Goal: Check status: Check status

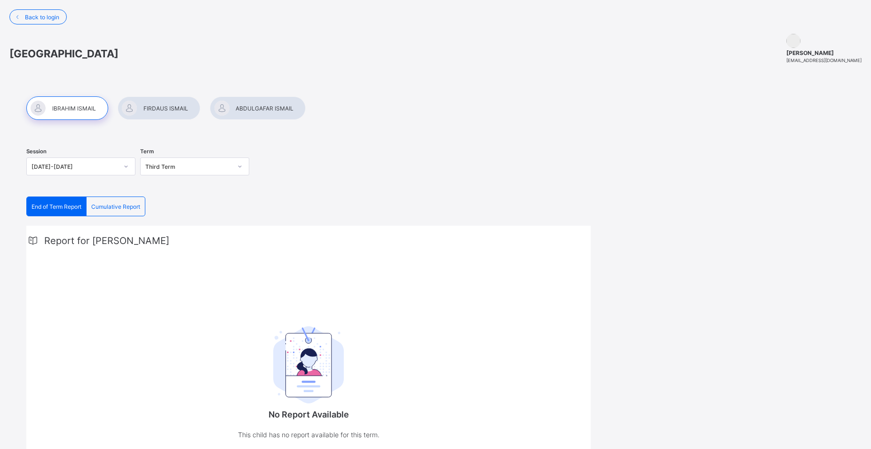
click at [161, 110] on div at bounding box center [159, 108] width 83 height 24
click at [254, 108] on div at bounding box center [258, 108] width 96 height 24
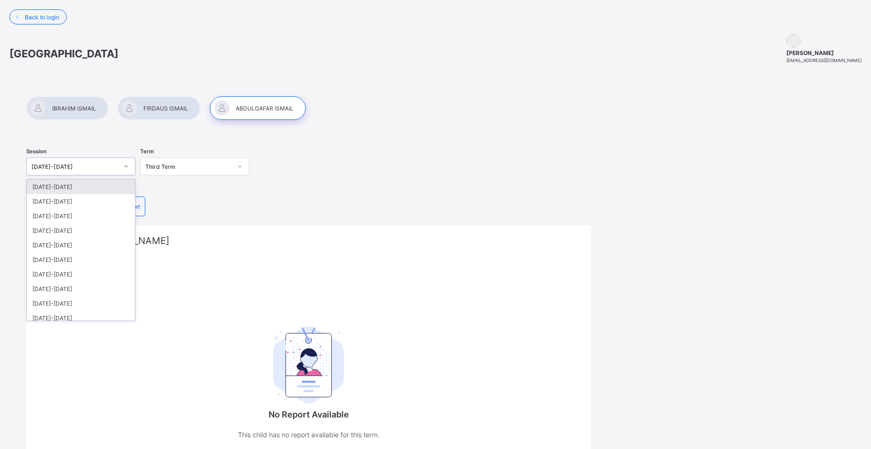
click at [127, 169] on icon at bounding box center [126, 166] width 6 height 9
click at [66, 188] on div "[DATE]-[DATE]" at bounding box center [81, 187] width 108 height 15
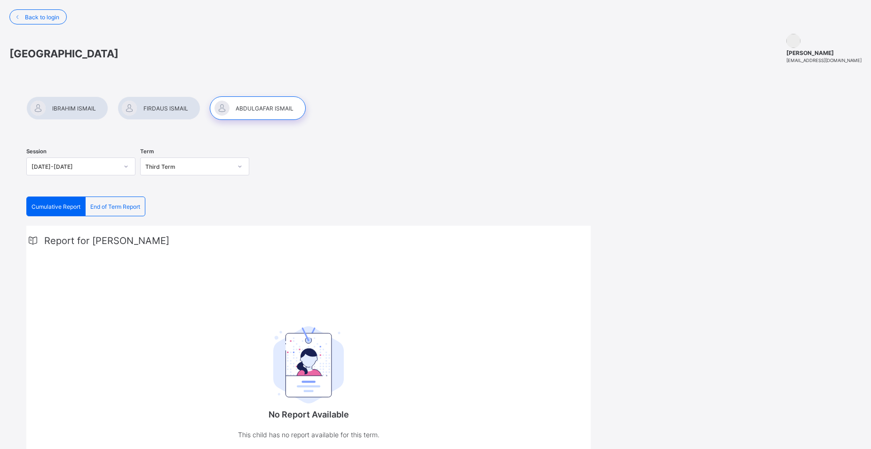
click at [152, 108] on div at bounding box center [159, 108] width 83 height 24
click at [261, 105] on div at bounding box center [258, 108] width 96 height 24
click at [167, 109] on div at bounding box center [159, 108] width 83 height 24
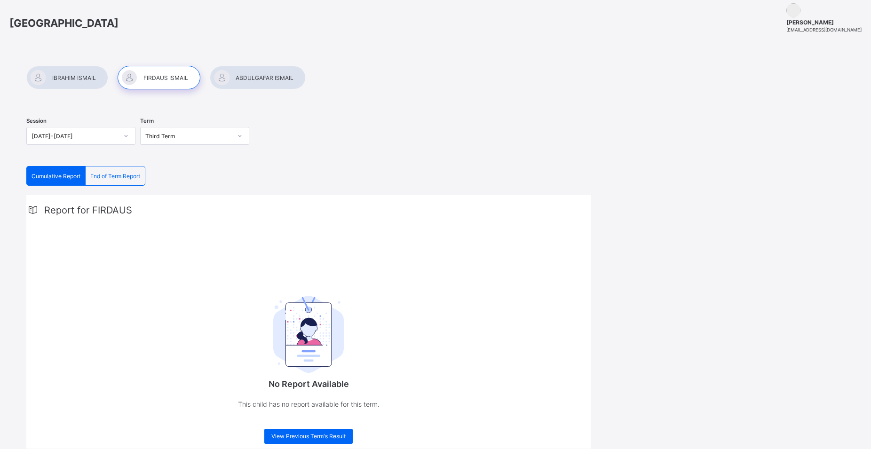
scroll to position [73, 0]
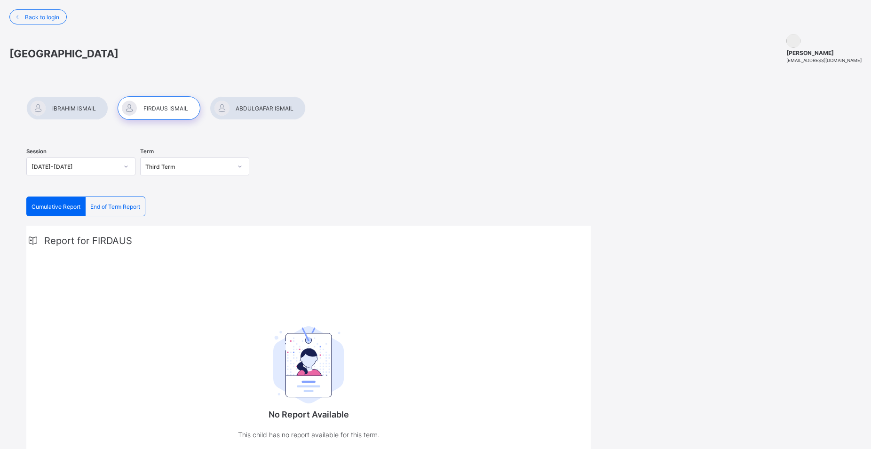
scroll to position [73, 0]
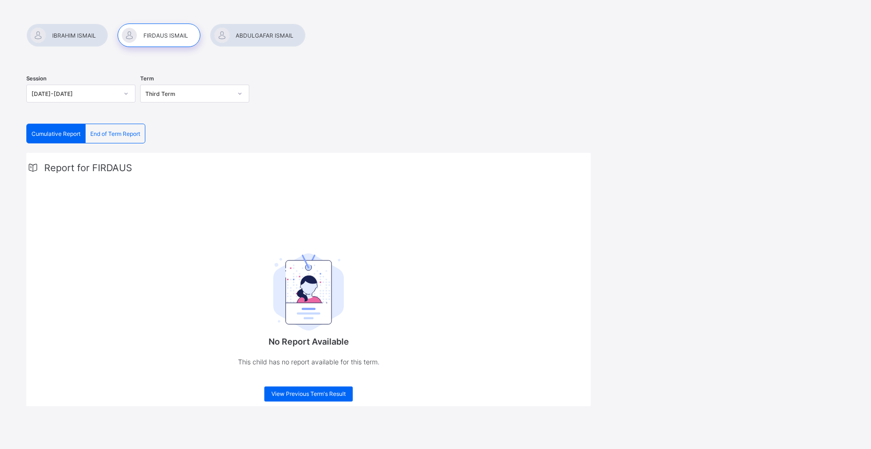
click at [240, 35] on div at bounding box center [258, 36] width 96 height 24
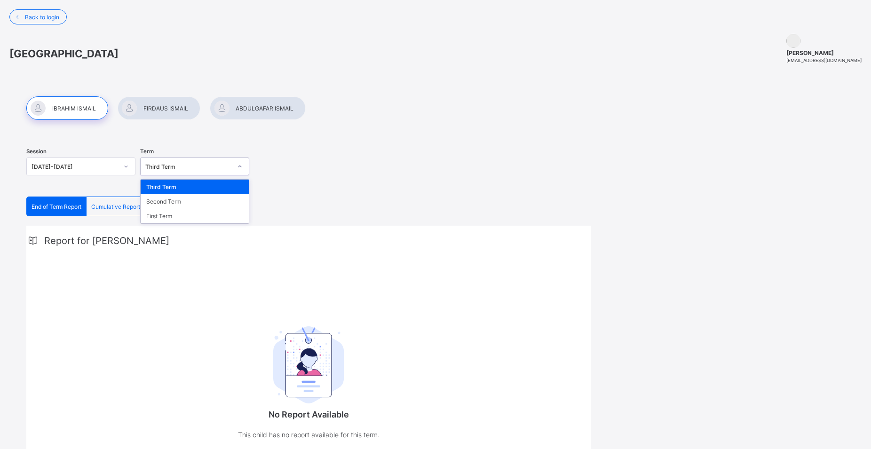
click at [242, 162] on icon at bounding box center [240, 166] width 6 height 9
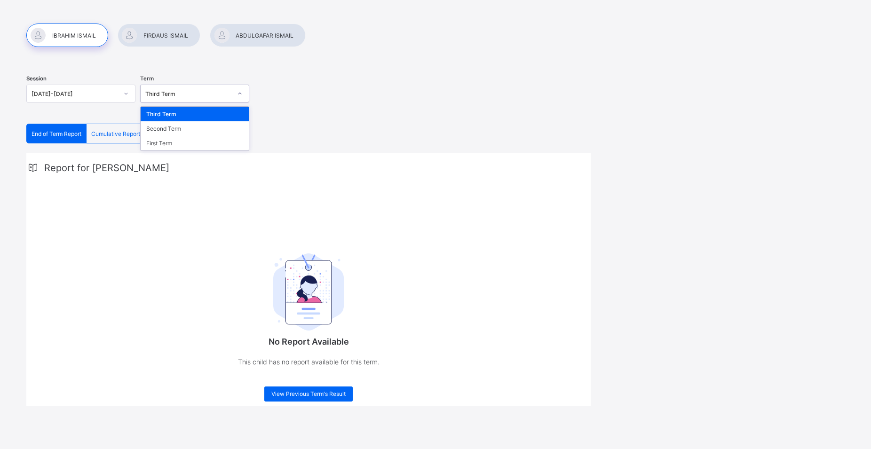
click at [206, 93] on div "Third Term" at bounding box center [188, 93] width 87 height 7
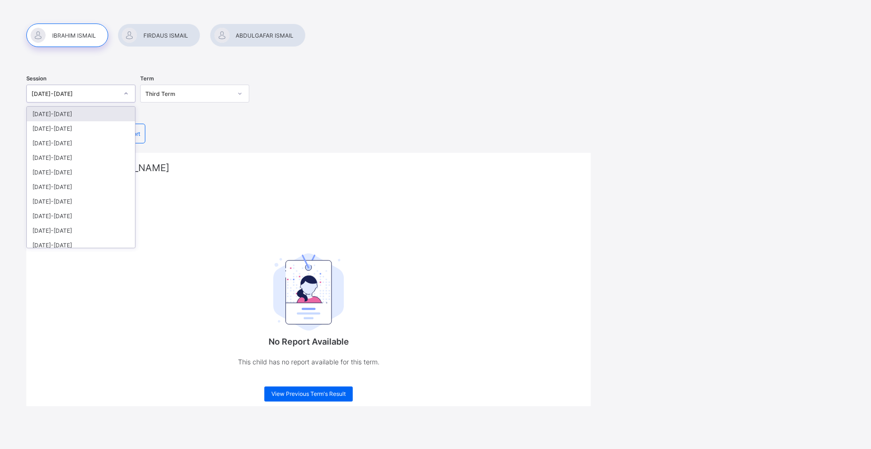
click at [126, 94] on icon at bounding box center [126, 94] width 3 height 2
click at [80, 115] on div "[DATE]-[DATE]" at bounding box center [81, 114] width 108 height 15
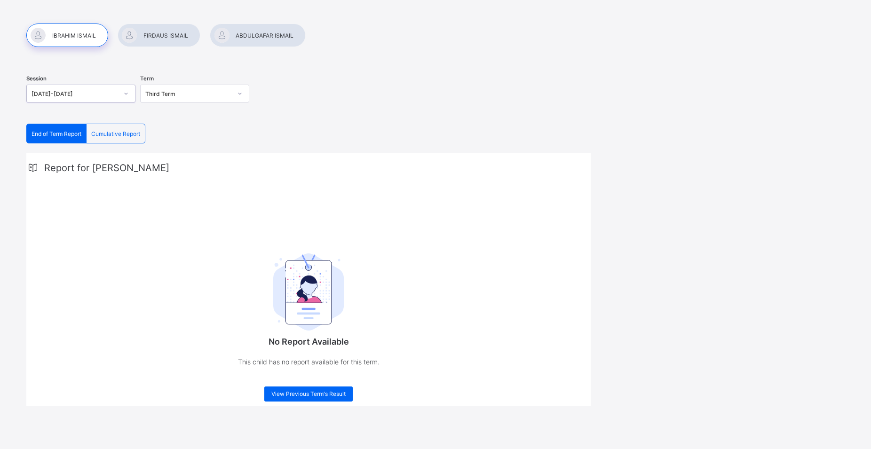
click at [180, 33] on div at bounding box center [159, 36] width 83 height 24
click at [310, 299] on img at bounding box center [308, 292] width 71 height 77
click at [479, 282] on div "Report for FIRDAUS No Report Available This child has no report available for t…" at bounding box center [308, 280] width 564 height 254
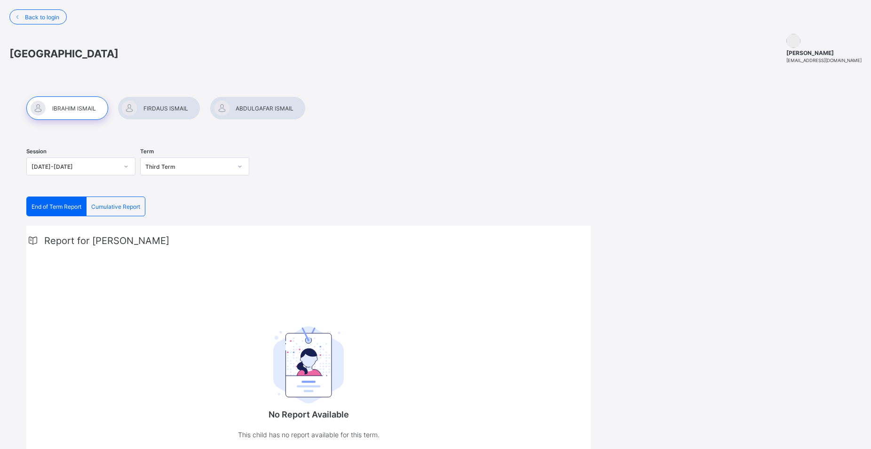
scroll to position [72, 0]
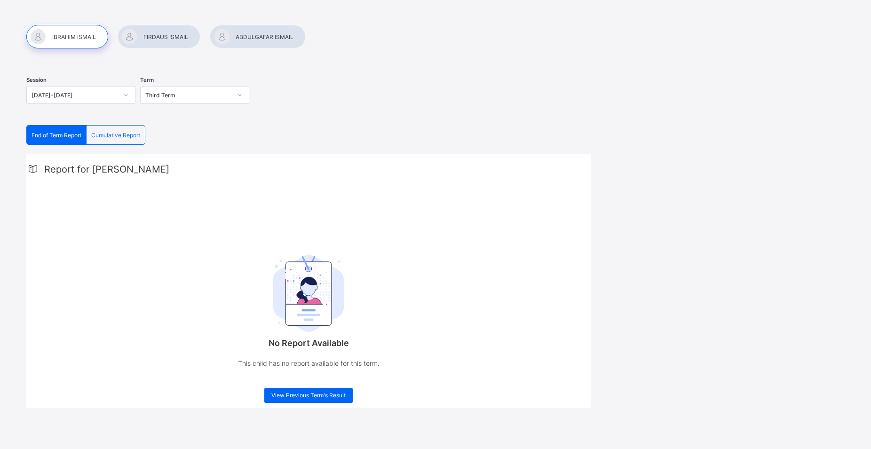
click at [251, 37] on div at bounding box center [258, 37] width 96 height 24
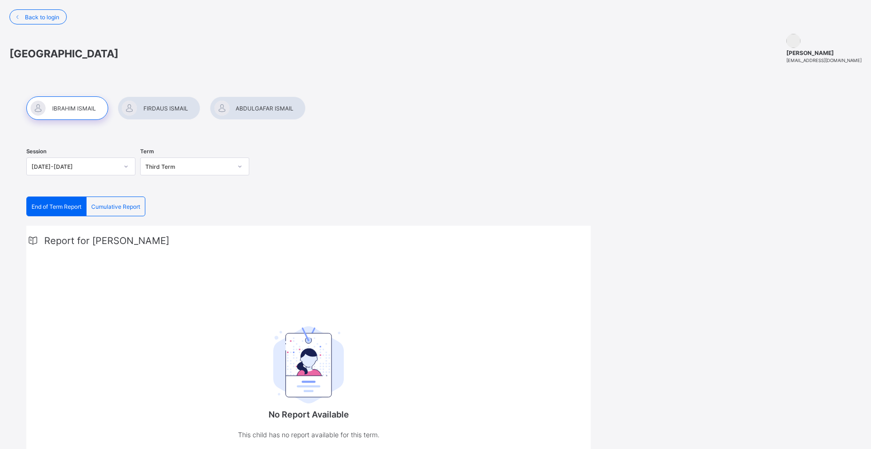
scroll to position [72, 0]
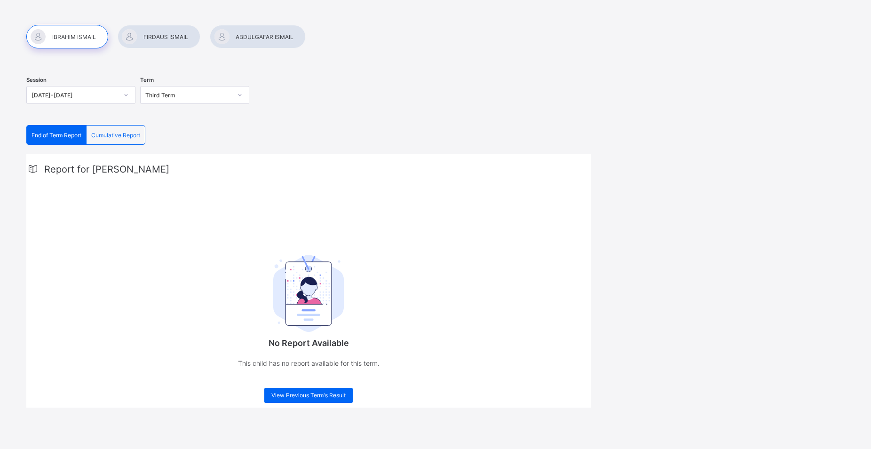
click at [145, 32] on div at bounding box center [159, 37] width 83 height 24
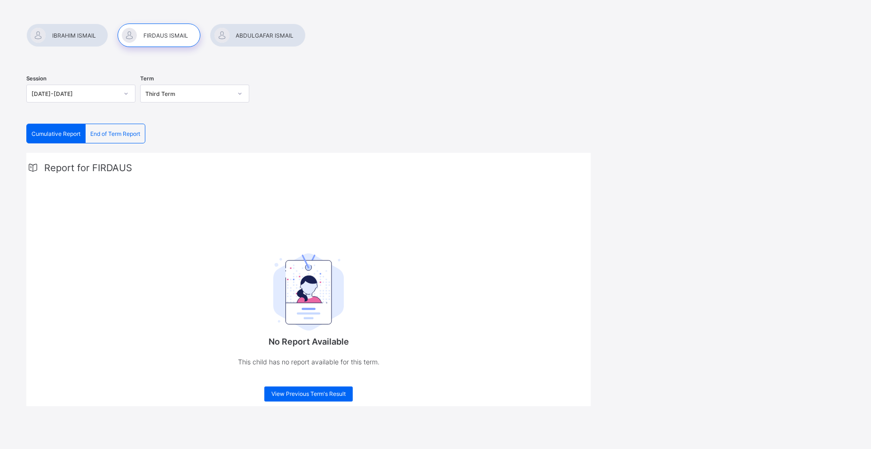
click at [118, 133] on span "End of Term Report" at bounding box center [115, 133] width 50 height 7
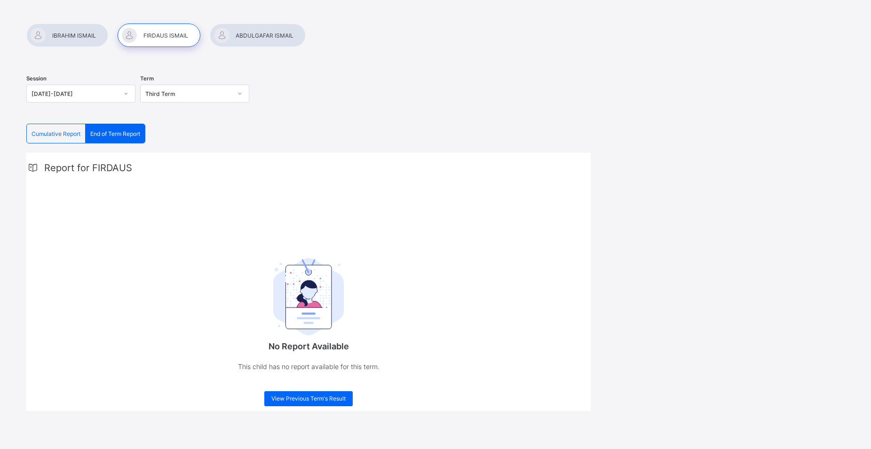
click at [246, 29] on div at bounding box center [258, 36] width 96 height 24
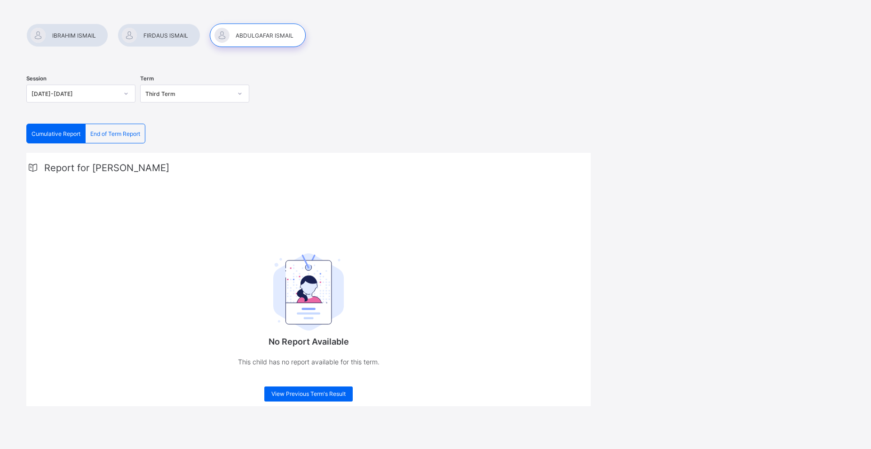
click at [132, 134] on span "End of Term Report" at bounding box center [115, 133] width 50 height 7
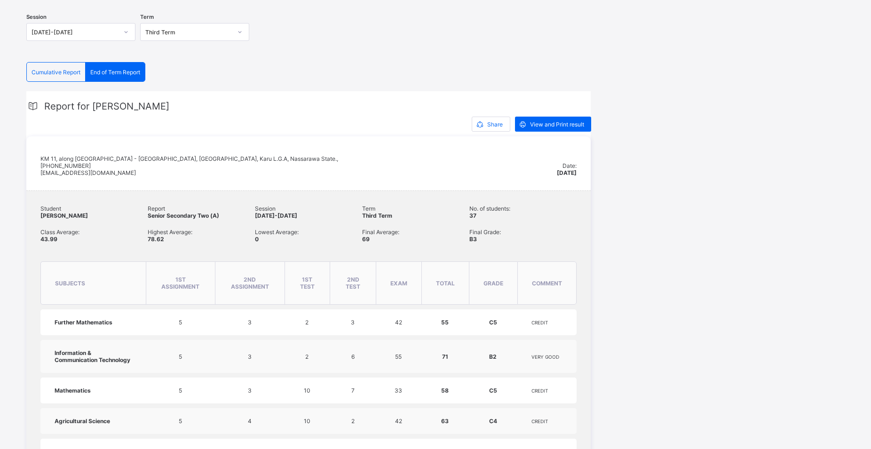
scroll to position [121, 0]
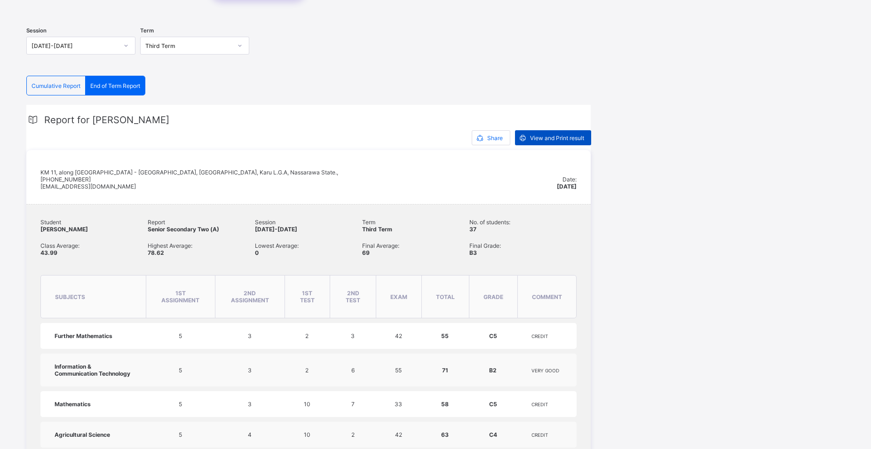
click at [534, 134] on div "View and Print result" at bounding box center [553, 137] width 76 height 15
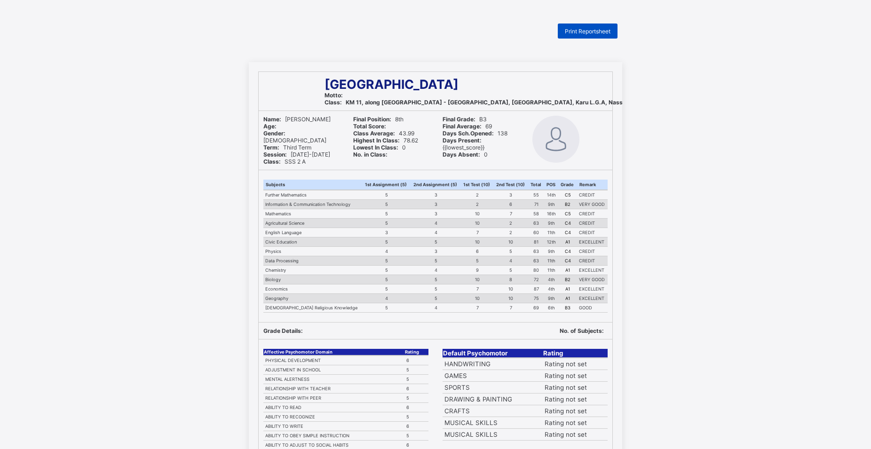
click at [586, 29] on span "Print Reportsheet" at bounding box center [588, 31] width 46 height 7
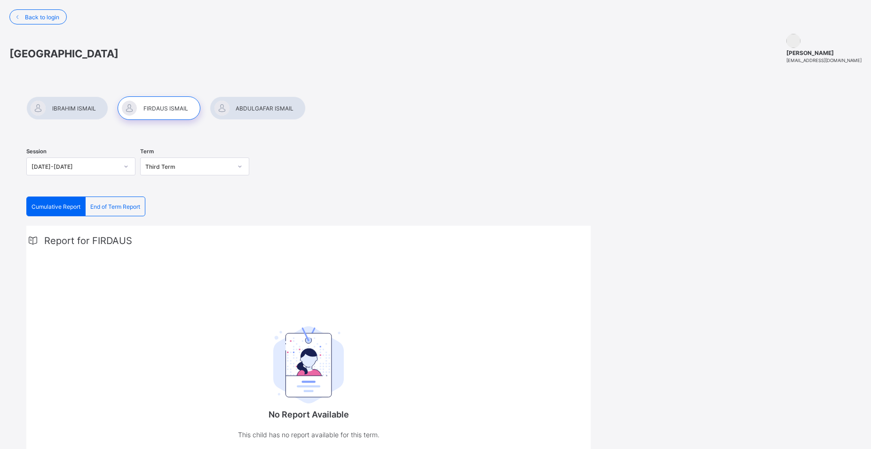
click at [154, 104] on div at bounding box center [159, 108] width 83 height 24
click at [168, 109] on div at bounding box center [159, 108] width 83 height 24
click at [110, 203] on span "End of Term Report" at bounding box center [115, 206] width 50 height 7
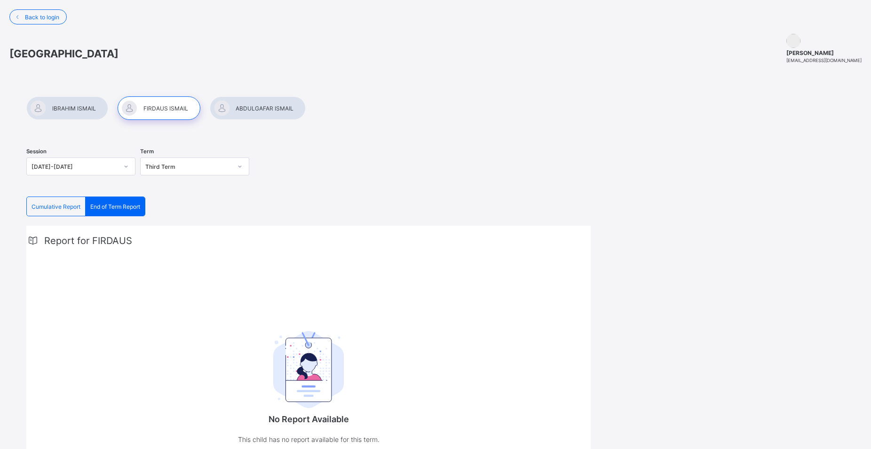
click at [165, 106] on div at bounding box center [159, 108] width 83 height 24
click at [126, 204] on span "End of Term Report" at bounding box center [115, 206] width 50 height 7
click at [315, 348] on img at bounding box center [308, 369] width 71 height 77
click at [304, 364] on img at bounding box center [308, 369] width 71 height 77
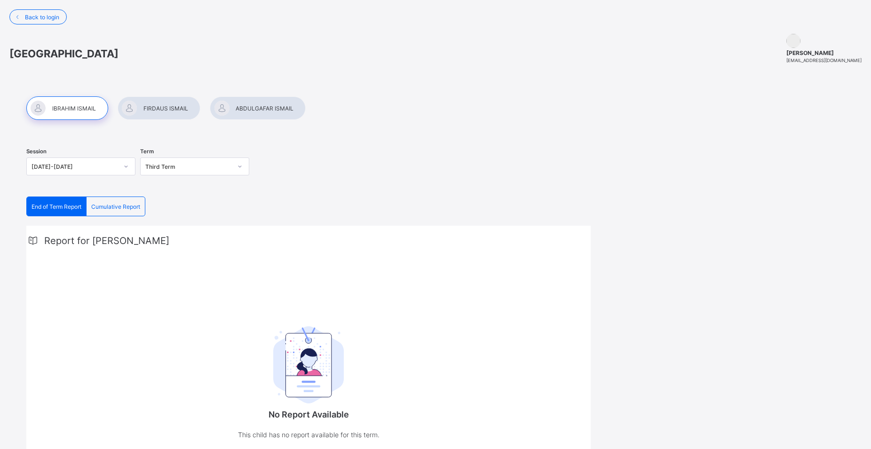
scroll to position [73, 0]
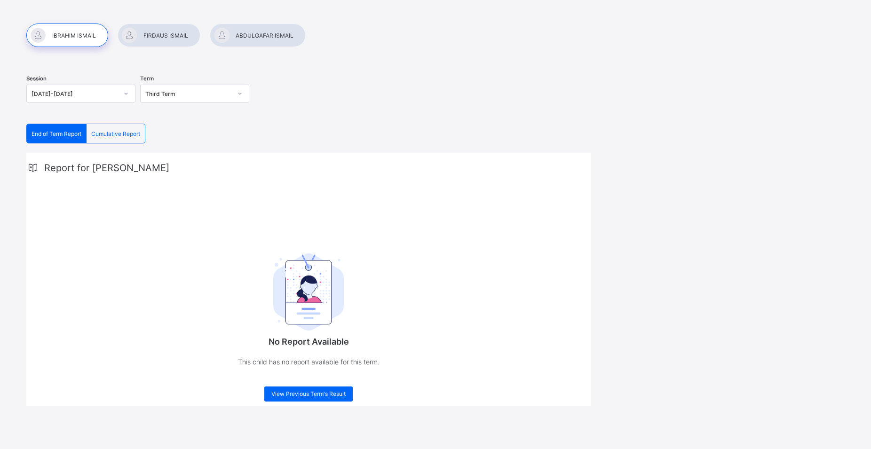
click at [185, 38] on div at bounding box center [159, 36] width 83 height 24
click at [127, 132] on span "End of Term Report" at bounding box center [115, 133] width 50 height 7
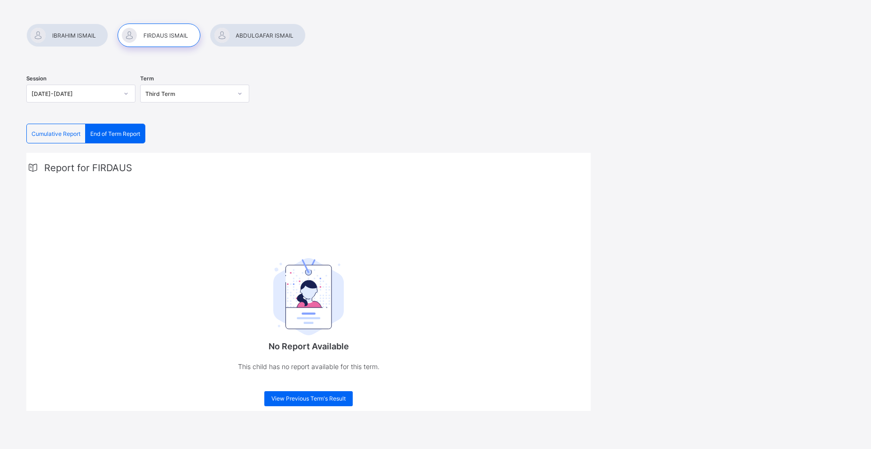
click at [127, 131] on span "End of Term Report" at bounding box center [115, 133] width 50 height 7
click at [155, 32] on div at bounding box center [159, 36] width 83 height 24
click at [118, 129] on div "End of Term Report" at bounding box center [115, 133] width 59 height 19
click at [313, 286] on img at bounding box center [308, 296] width 71 height 77
click at [107, 131] on span "End of Term Report" at bounding box center [115, 133] width 50 height 7
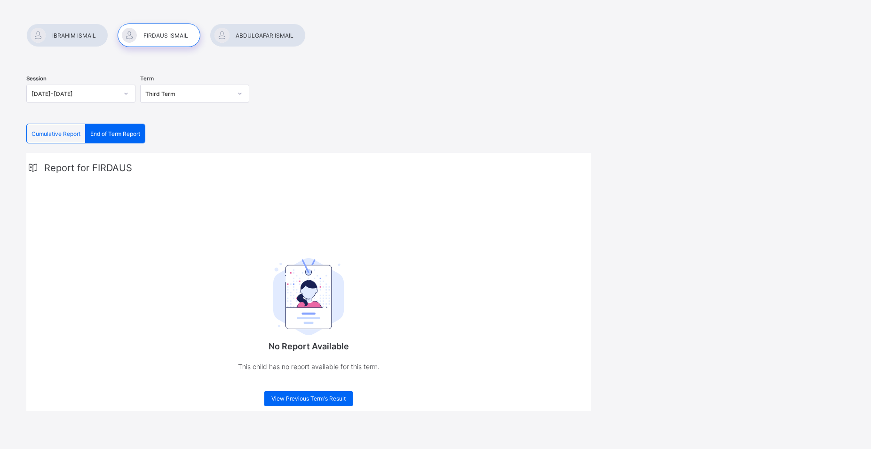
click at [263, 33] on div at bounding box center [258, 36] width 96 height 24
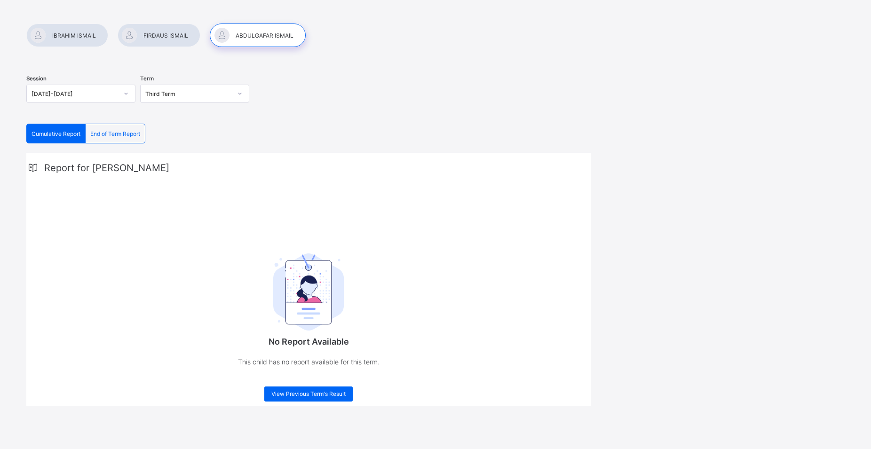
click at [132, 127] on div "End of Term Report" at bounding box center [115, 133] width 59 height 19
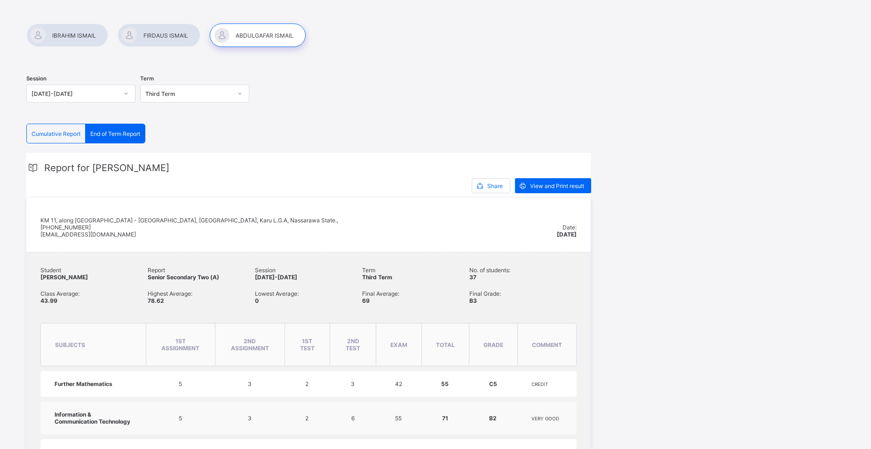
click at [160, 32] on div at bounding box center [159, 36] width 83 height 24
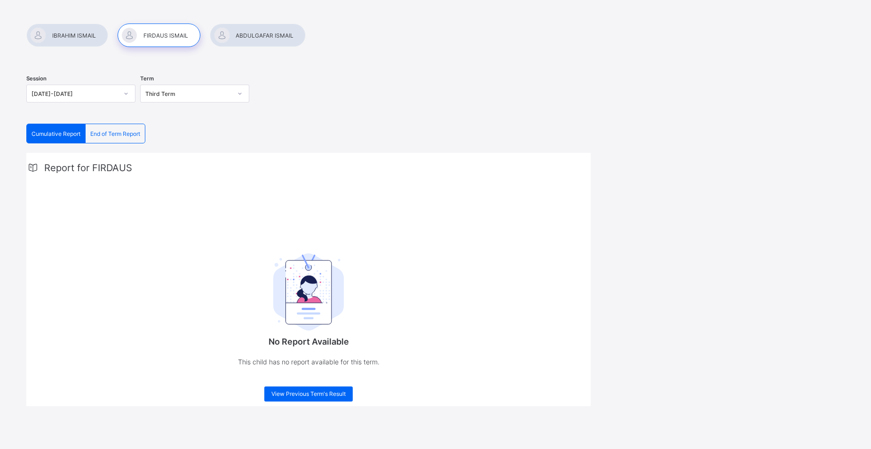
click at [121, 133] on span "End of Term Report" at bounding box center [115, 133] width 50 height 7
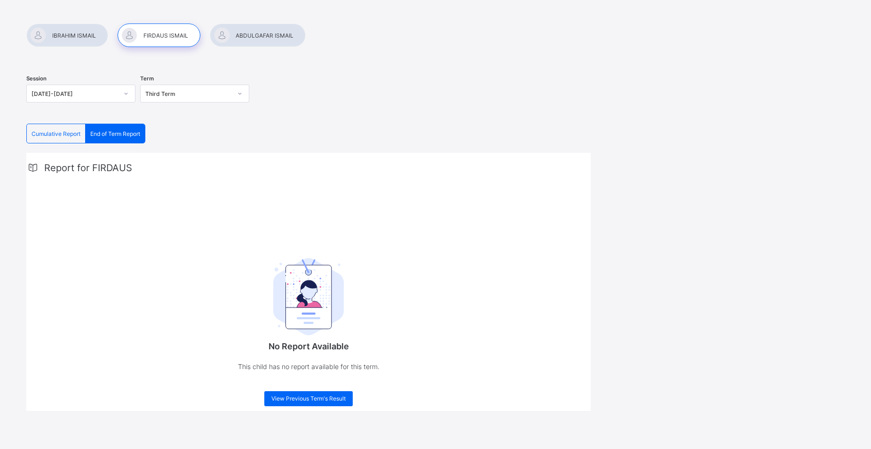
click at [74, 35] on div at bounding box center [67, 36] width 82 height 24
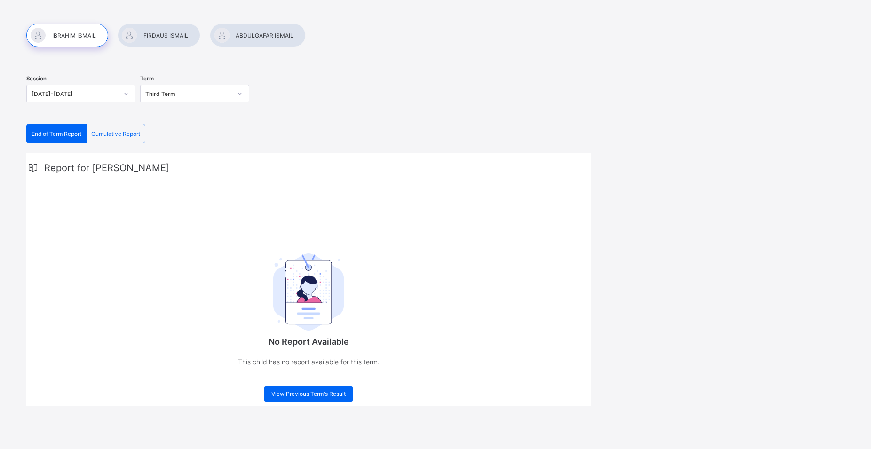
click at [78, 135] on span "End of Term Report" at bounding box center [57, 133] width 50 height 7
click at [142, 34] on div at bounding box center [159, 36] width 83 height 24
click at [173, 37] on div at bounding box center [159, 36] width 83 height 24
click at [120, 131] on span "End of Term Report" at bounding box center [115, 133] width 50 height 7
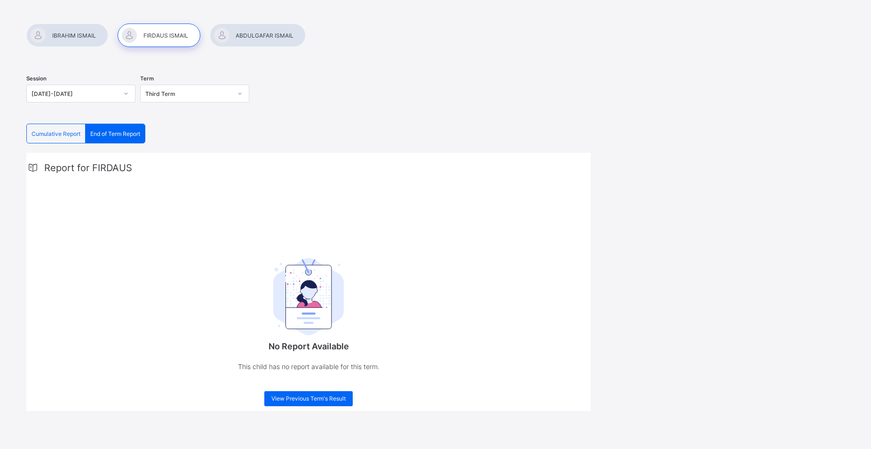
click at [163, 33] on div at bounding box center [159, 36] width 83 height 24
click at [125, 134] on span "End of Term Report" at bounding box center [115, 133] width 50 height 7
click at [125, 135] on span "End of Term Report" at bounding box center [115, 133] width 50 height 7
click at [305, 269] on img at bounding box center [308, 296] width 71 height 77
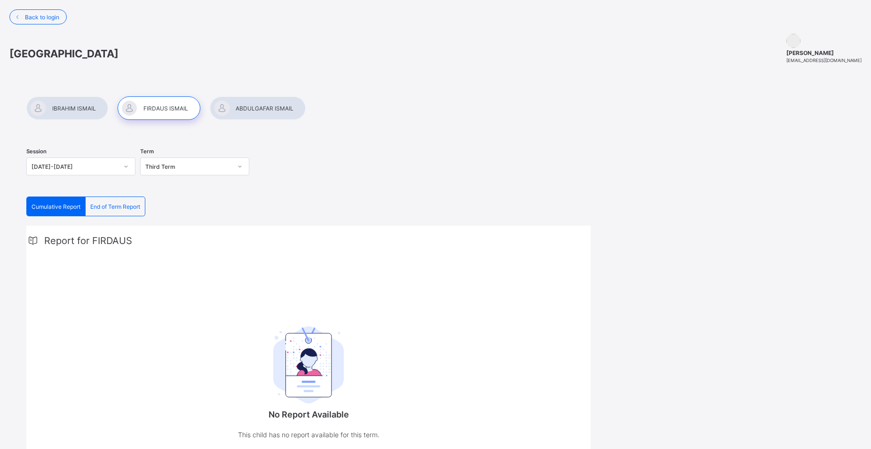
click at [127, 201] on div "End of Term Report" at bounding box center [115, 206] width 59 height 19
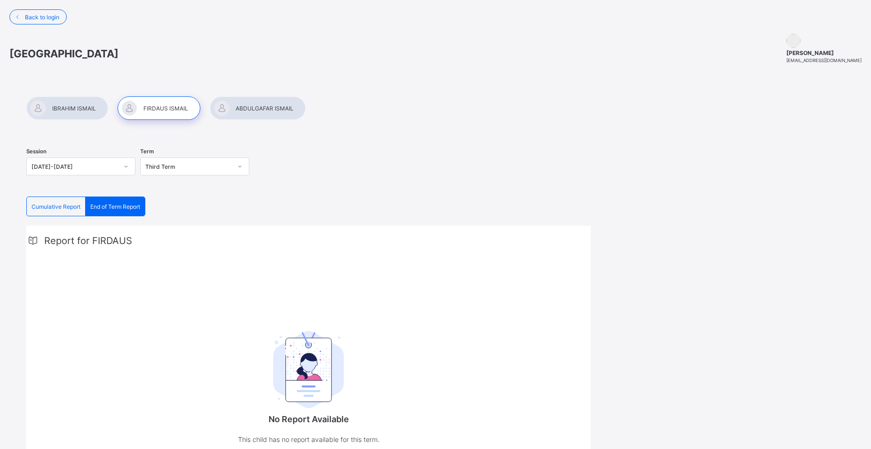
click at [282, 107] on div at bounding box center [258, 108] width 96 height 24
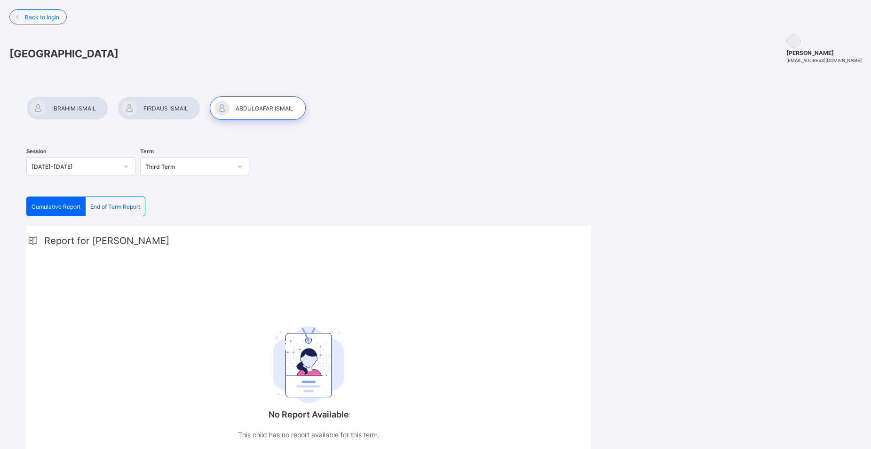
click at [168, 105] on div at bounding box center [159, 108] width 83 height 24
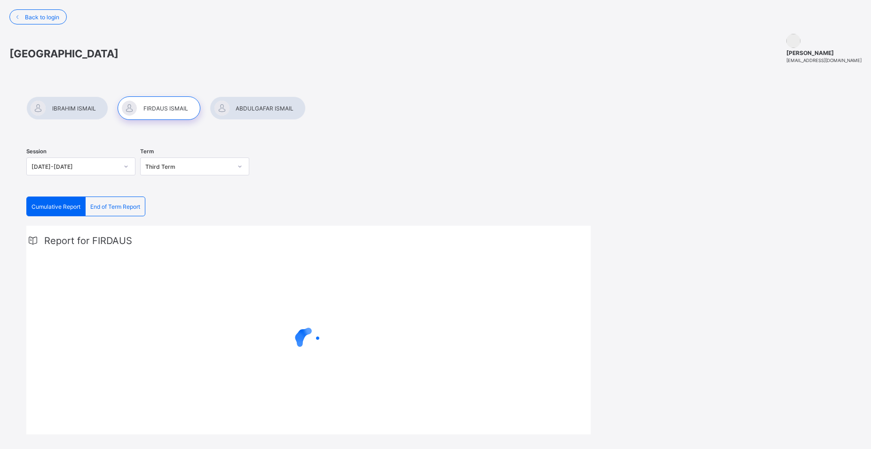
click at [123, 207] on span "End of Term Report" at bounding box center [115, 206] width 50 height 7
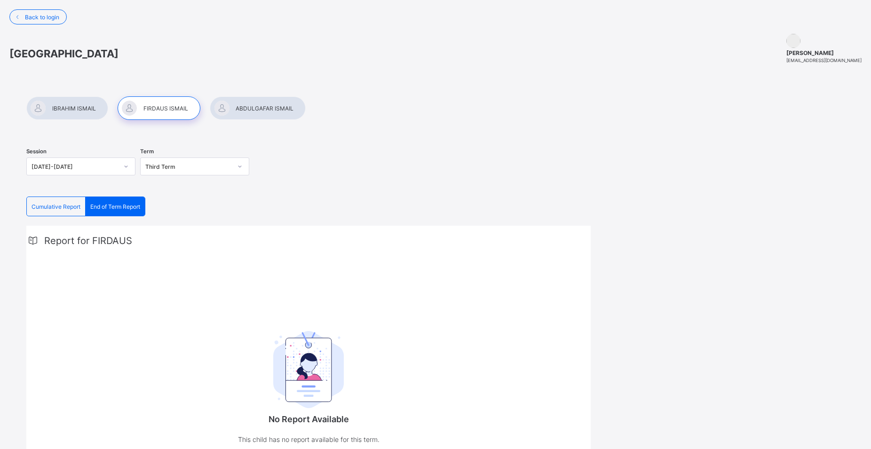
click at [123, 207] on span "End of Term Report" at bounding box center [115, 206] width 50 height 7
click at [160, 104] on div at bounding box center [159, 108] width 83 height 24
click at [87, 106] on div at bounding box center [67, 108] width 82 height 24
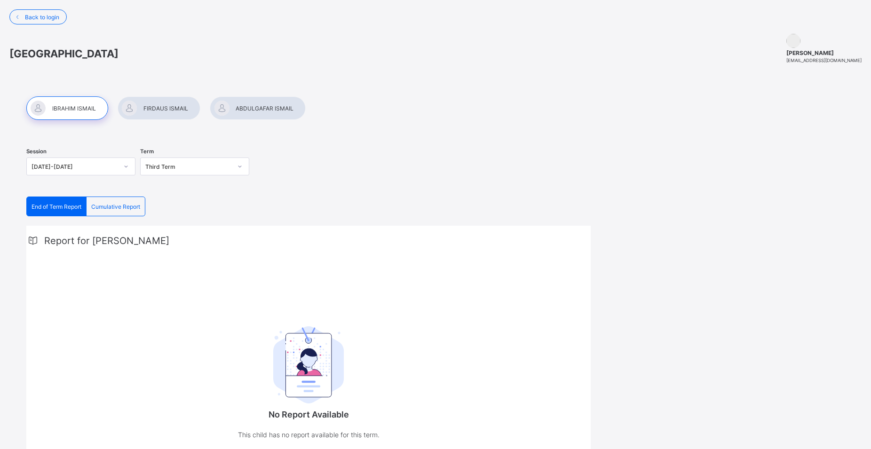
click at [157, 103] on div at bounding box center [159, 108] width 83 height 24
click at [107, 203] on span "End of Term Report" at bounding box center [115, 206] width 50 height 7
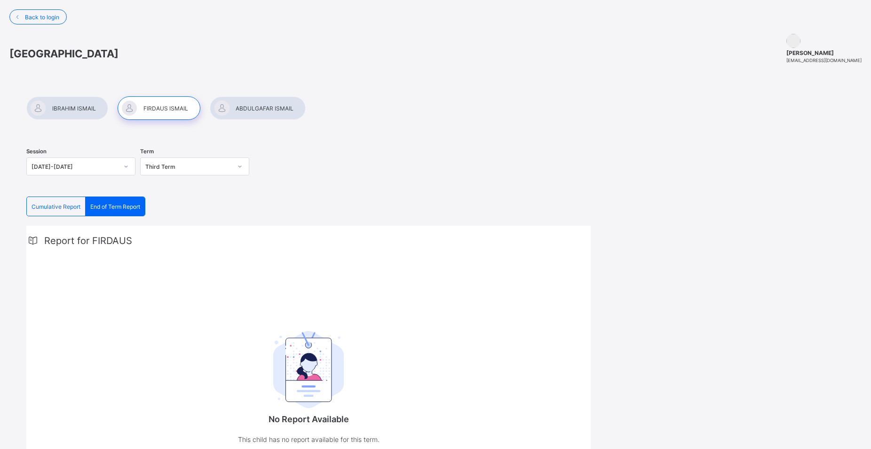
click at [277, 108] on div at bounding box center [258, 108] width 96 height 24
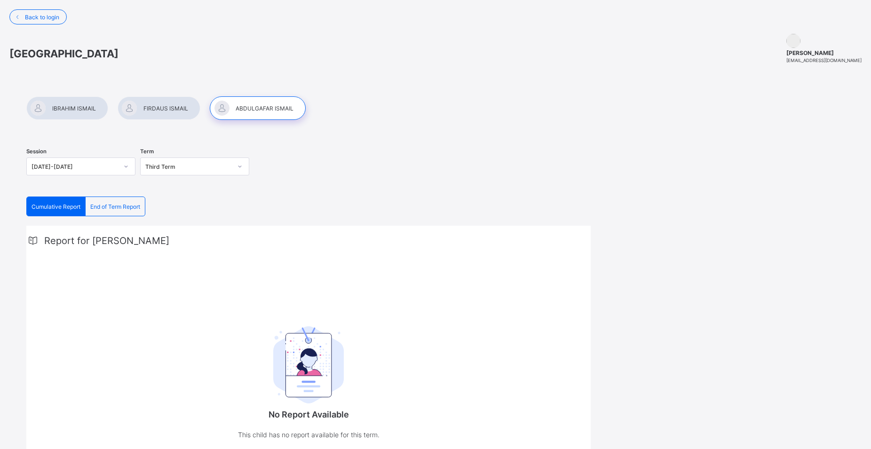
click at [119, 203] on div "End of Term Report" at bounding box center [115, 206] width 59 height 19
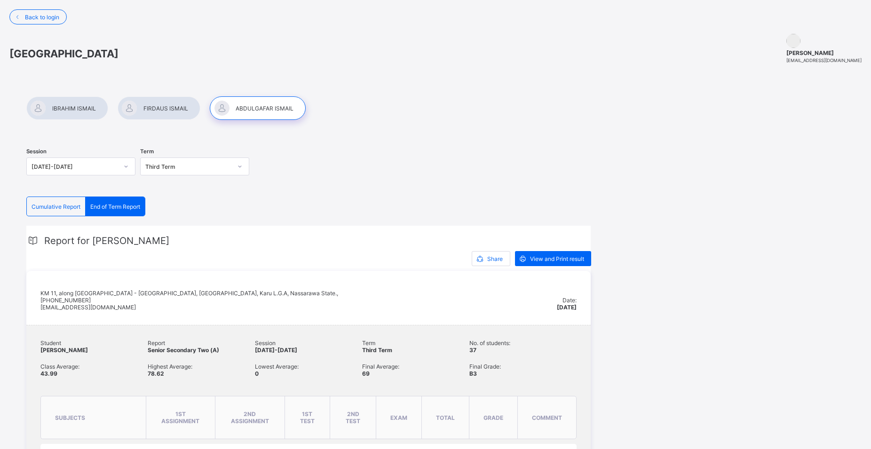
click at [168, 108] on div at bounding box center [159, 108] width 83 height 24
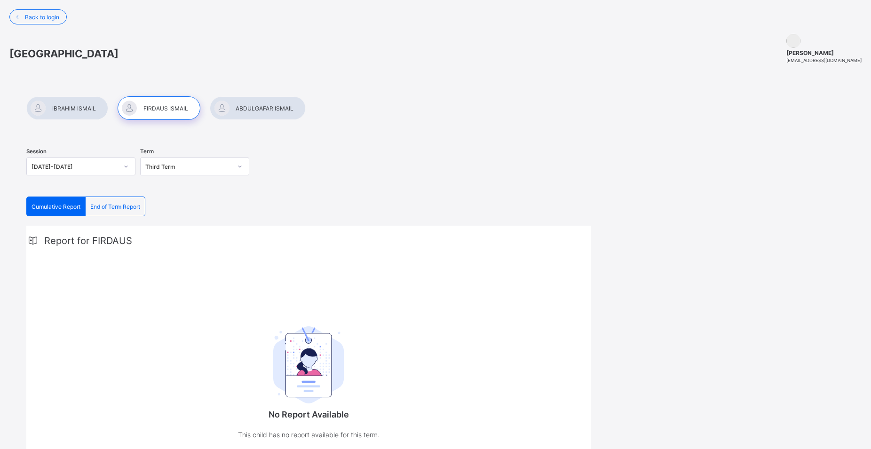
click at [121, 195] on div "Session 2024-2025 Term Third Term" at bounding box center [308, 168] width 564 height 58
click at [114, 204] on span "End of Term Report" at bounding box center [115, 206] width 50 height 7
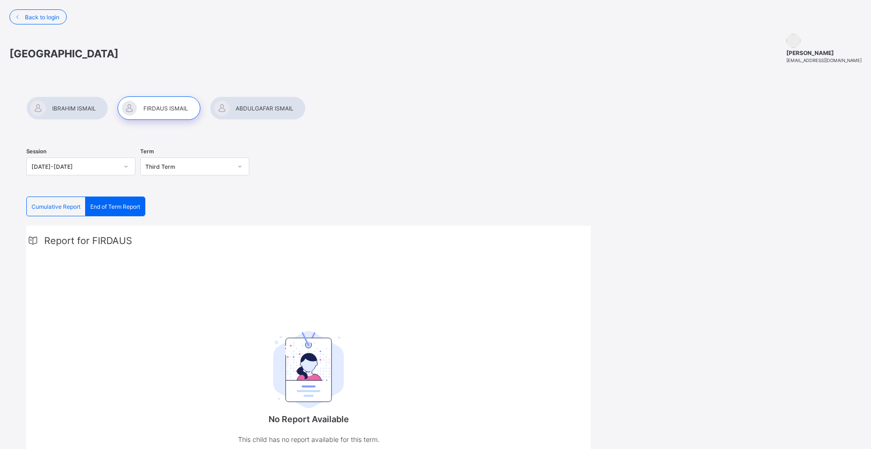
click at [78, 108] on div at bounding box center [67, 108] width 82 height 24
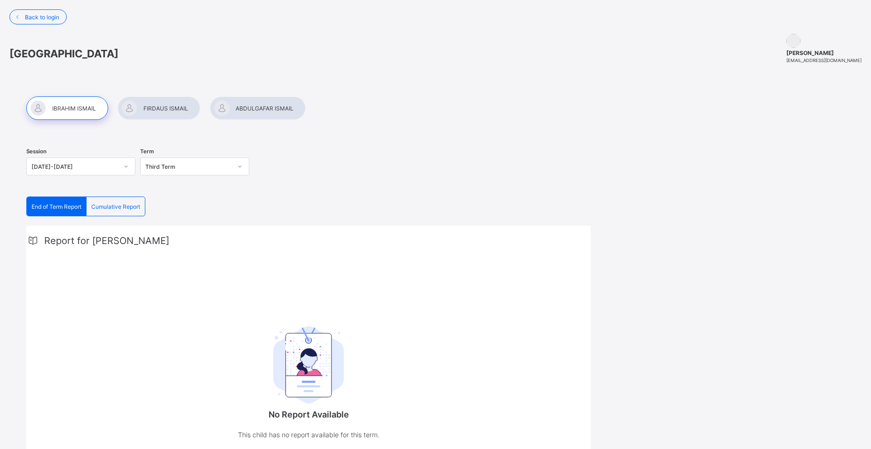
click at [63, 207] on span "End of Term Report" at bounding box center [57, 206] width 50 height 7
click at [61, 207] on span "End of Term Report" at bounding box center [57, 206] width 50 height 7
click at [57, 206] on span "End of Term Report" at bounding box center [57, 206] width 50 height 7
click at [256, 103] on div at bounding box center [258, 108] width 96 height 24
click at [132, 207] on span "End of Term Report" at bounding box center [115, 206] width 50 height 7
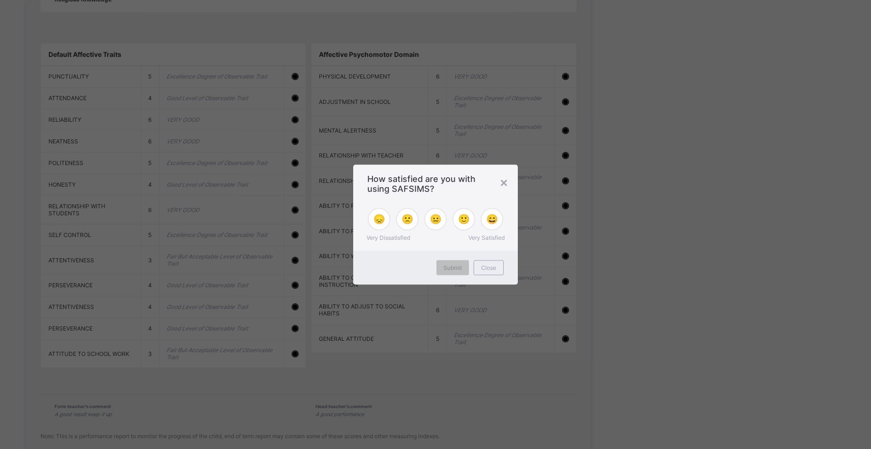
scroll to position [860, 0]
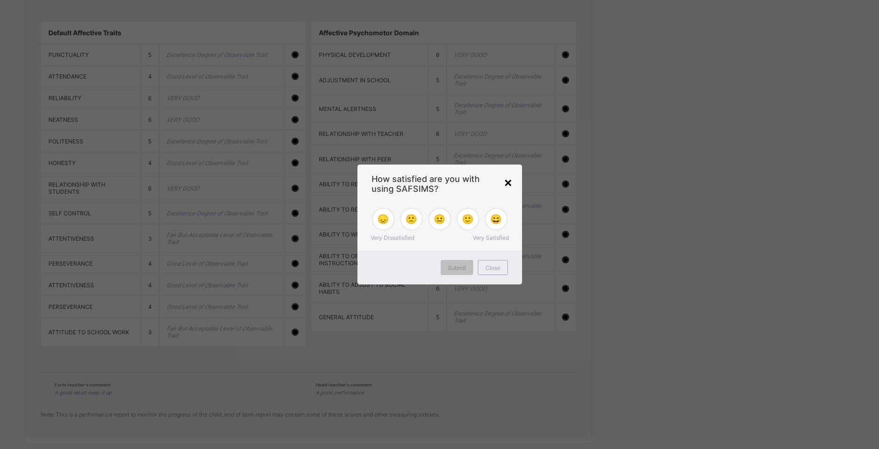
click at [511, 182] on div "×" at bounding box center [508, 182] width 9 height 16
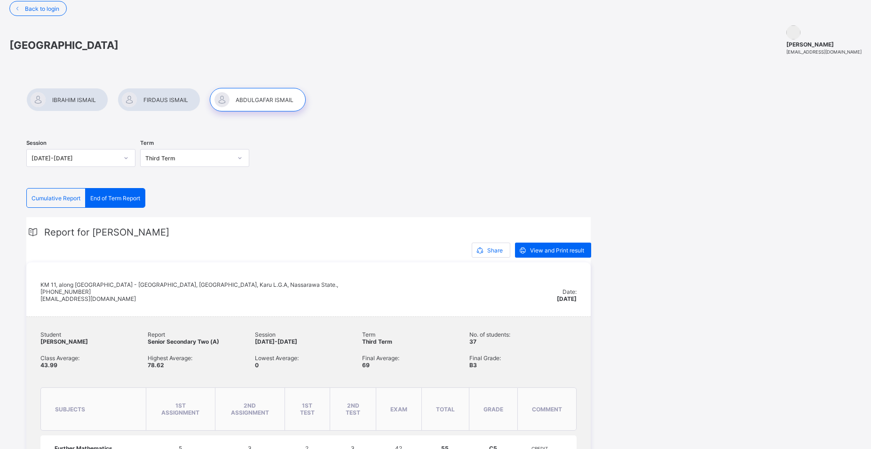
scroll to position [0, 0]
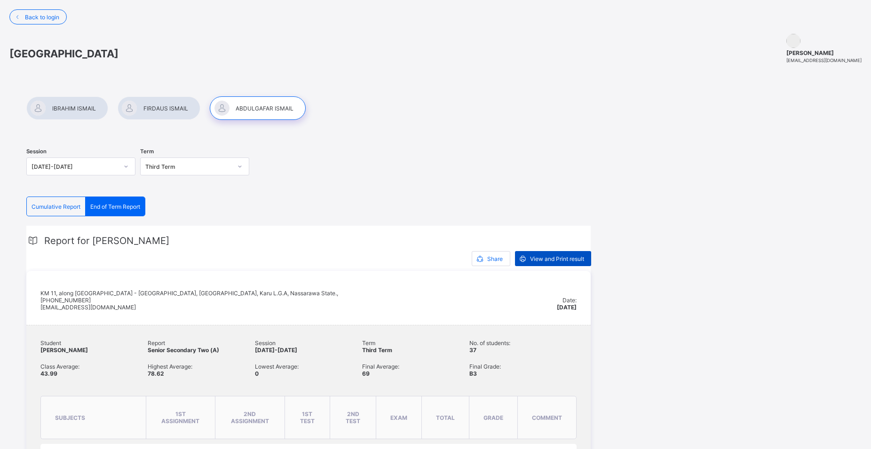
click at [538, 259] on span "View and Print result" at bounding box center [557, 258] width 54 height 7
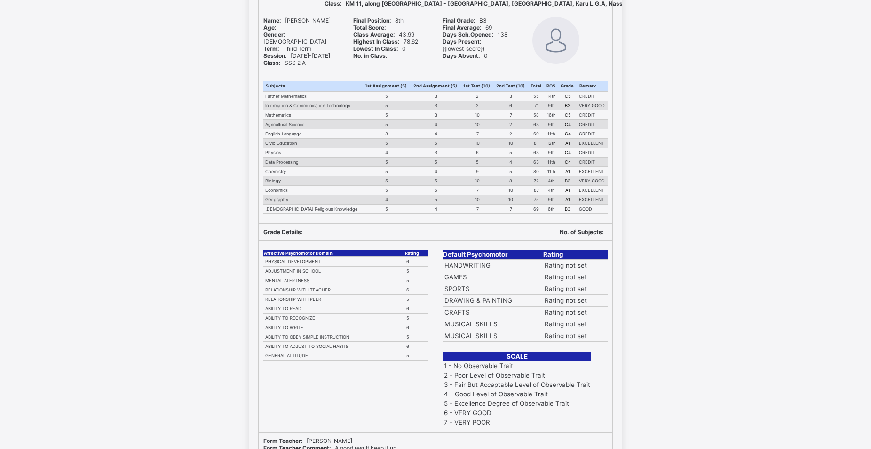
scroll to position [15, 0]
